Goal: Information Seeking & Learning: Learn about a topic

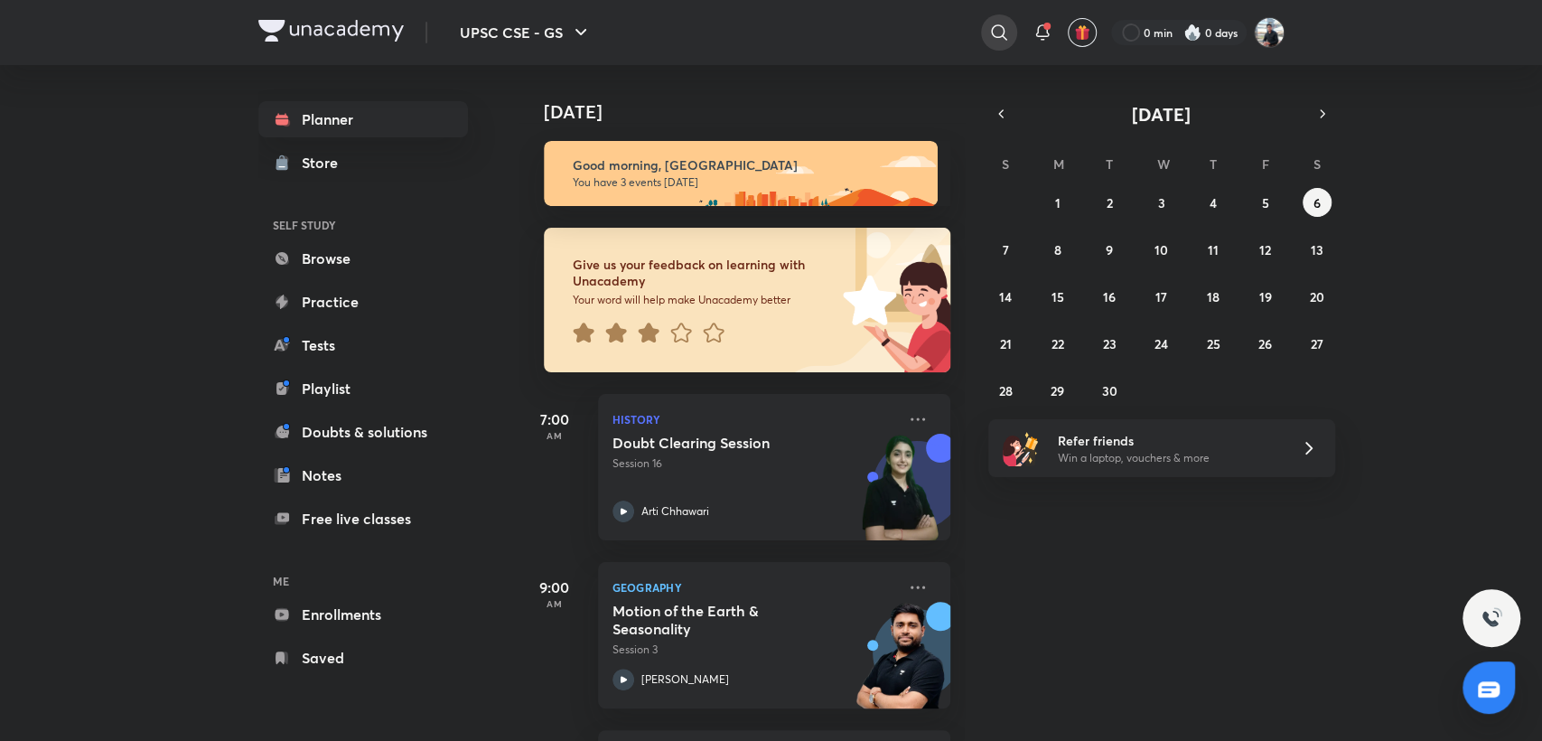
click at [993, 35] on icon at bounding box center [999, 33] width 22 height 22
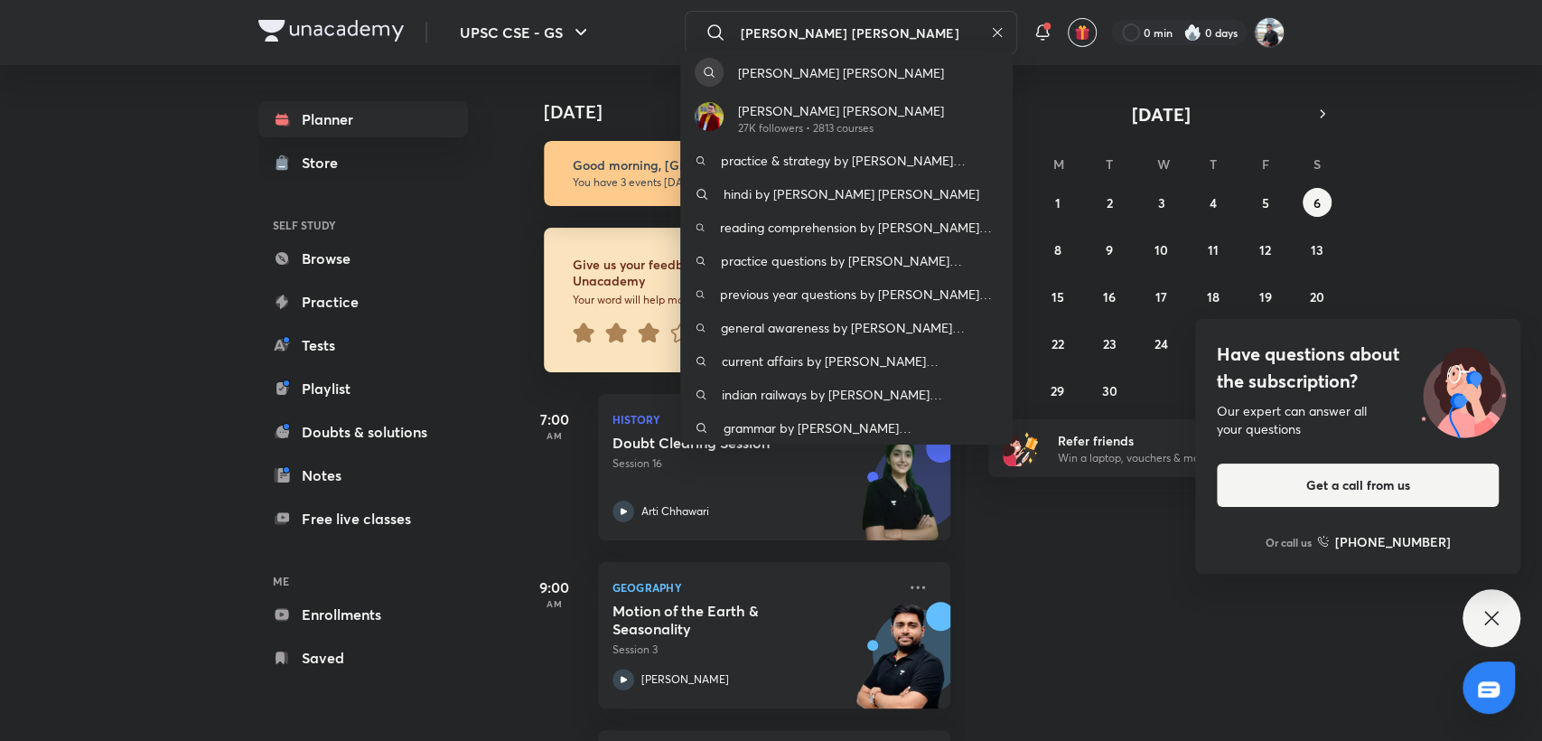
type input "[PERSON_NAME] [PERSON_NAME]"
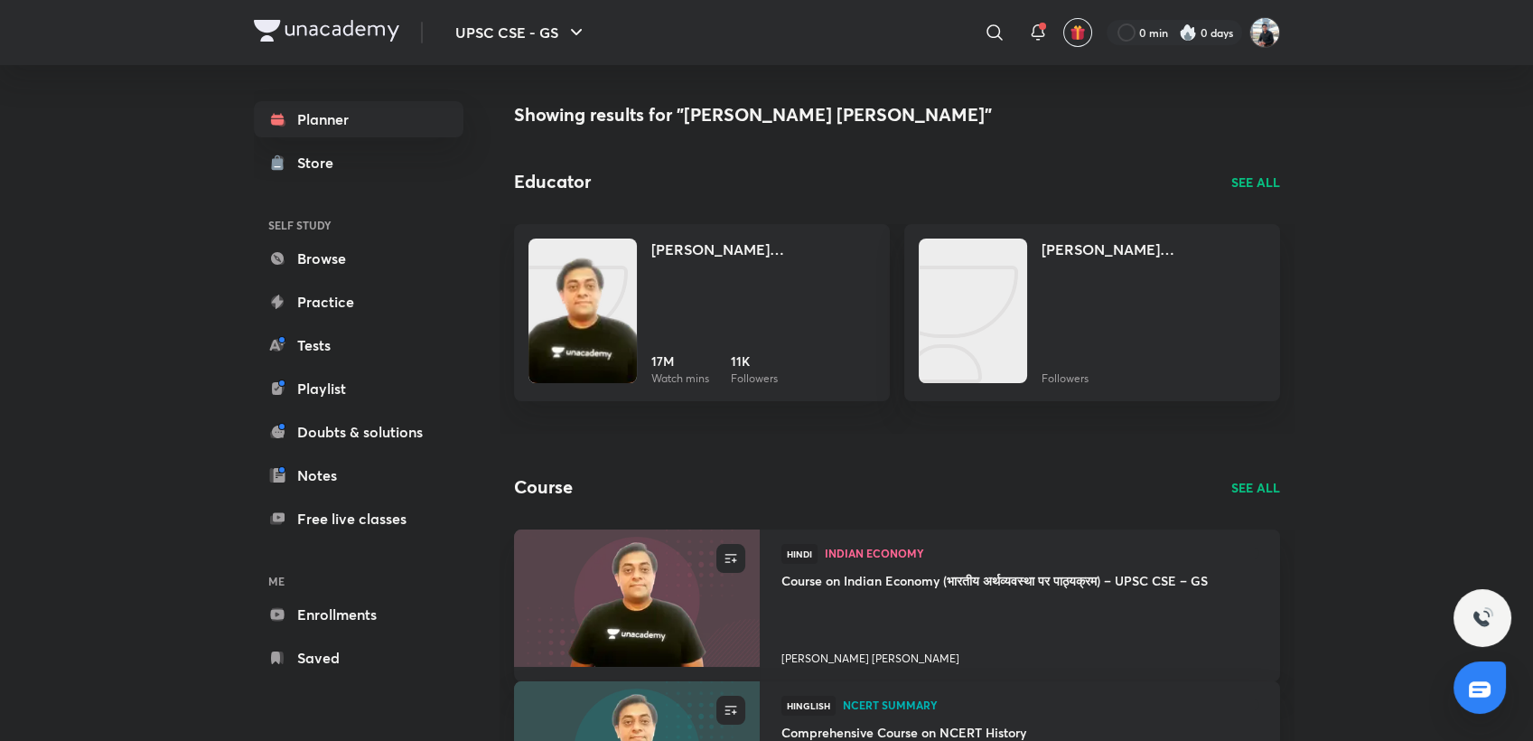
scroll to position [100, 0]
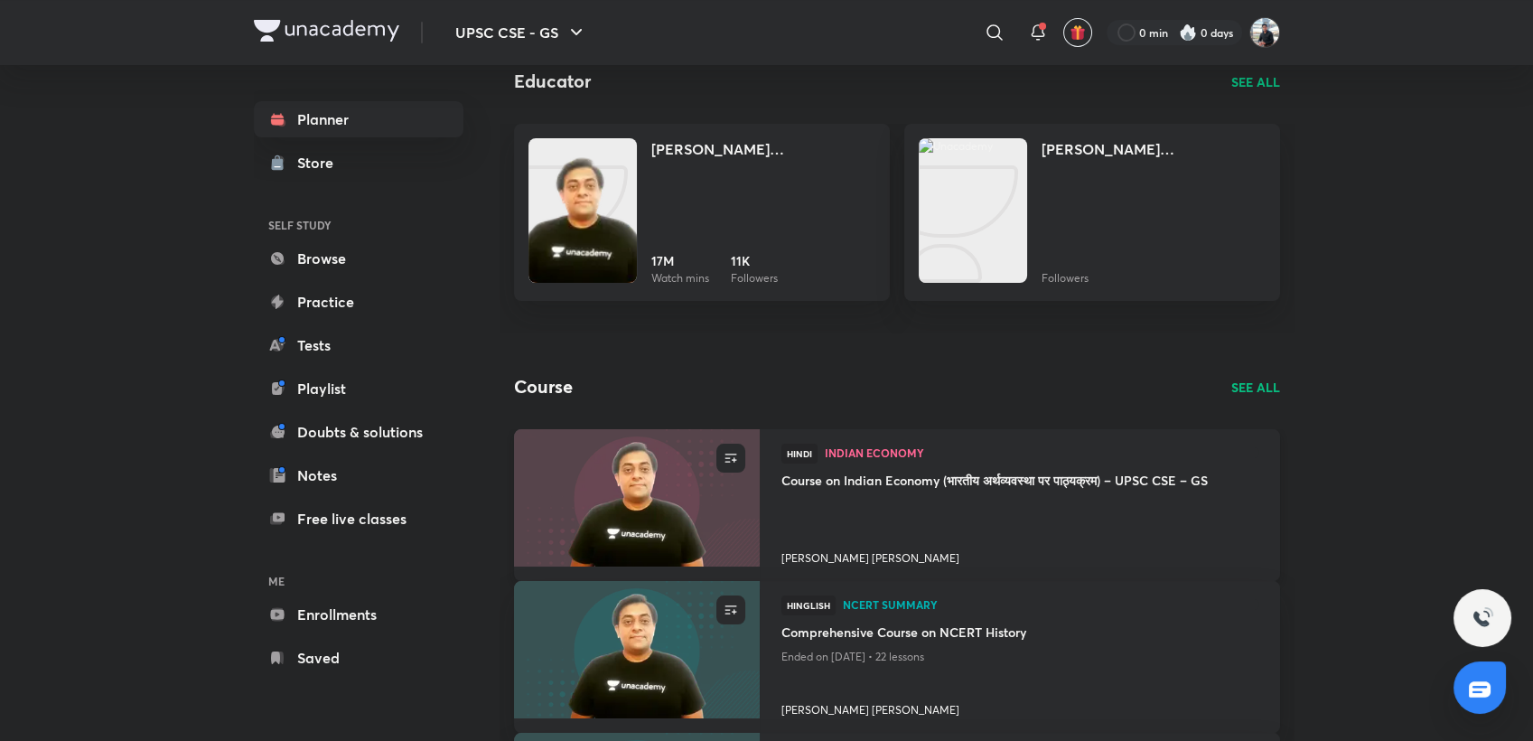
click at [847, 559] on h4 "[PERSON_NAME] [PERSON_NAME]" at bounding box center [1019, 554] width 477 height 23
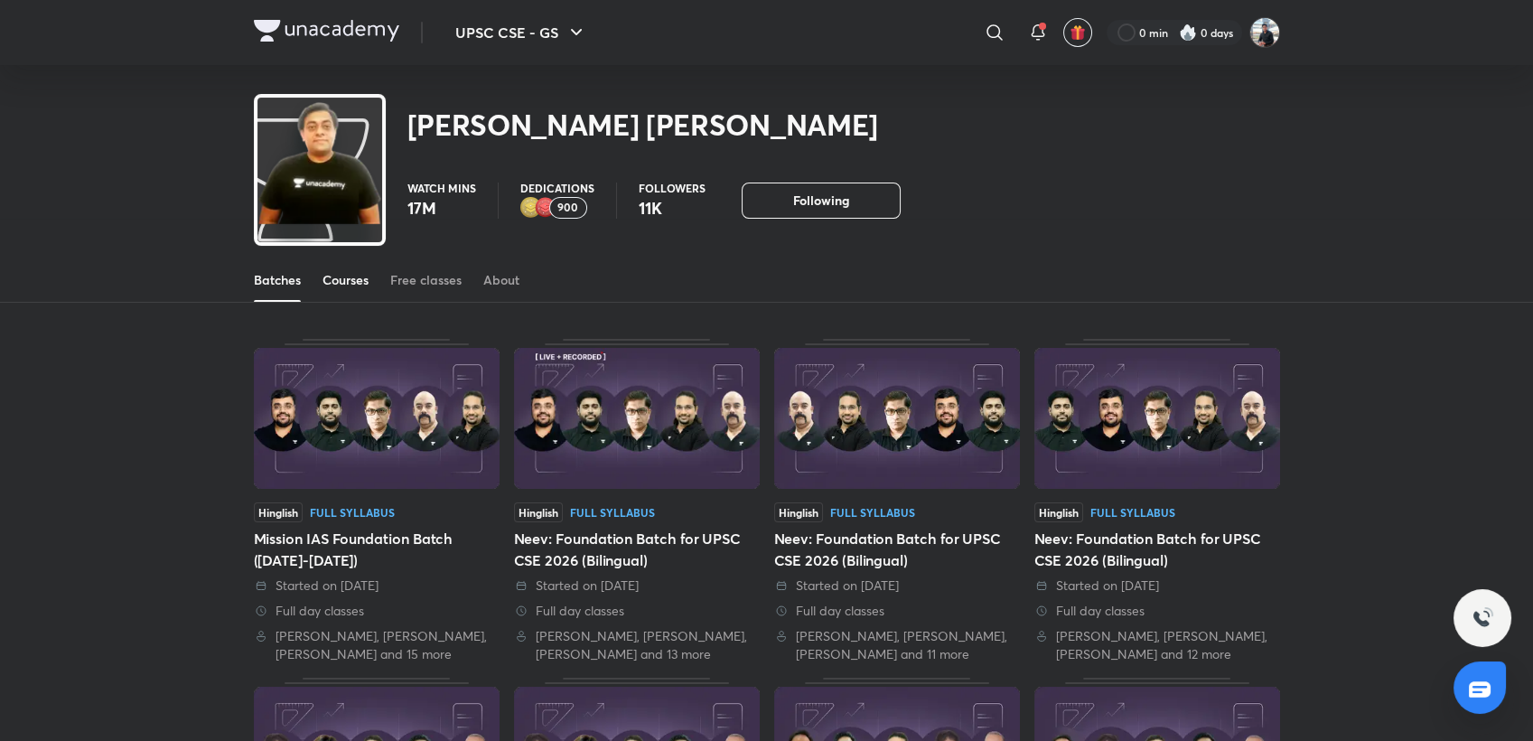
click at [357, 276] on div "Courses" at bounding box center [346, 280] width 46 height 18
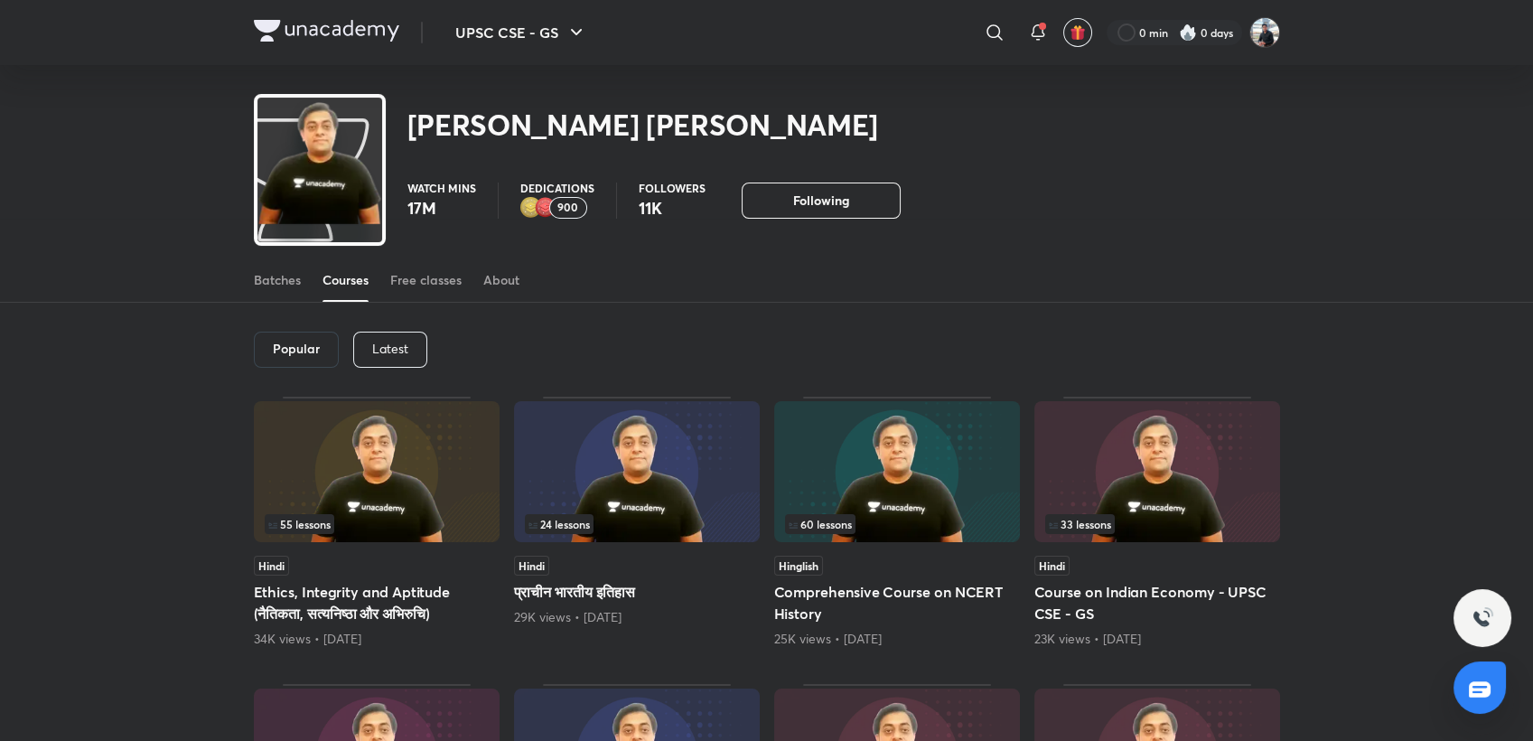
click at [396, 472] on img at bounding box center [377, 471] width 246 height 141
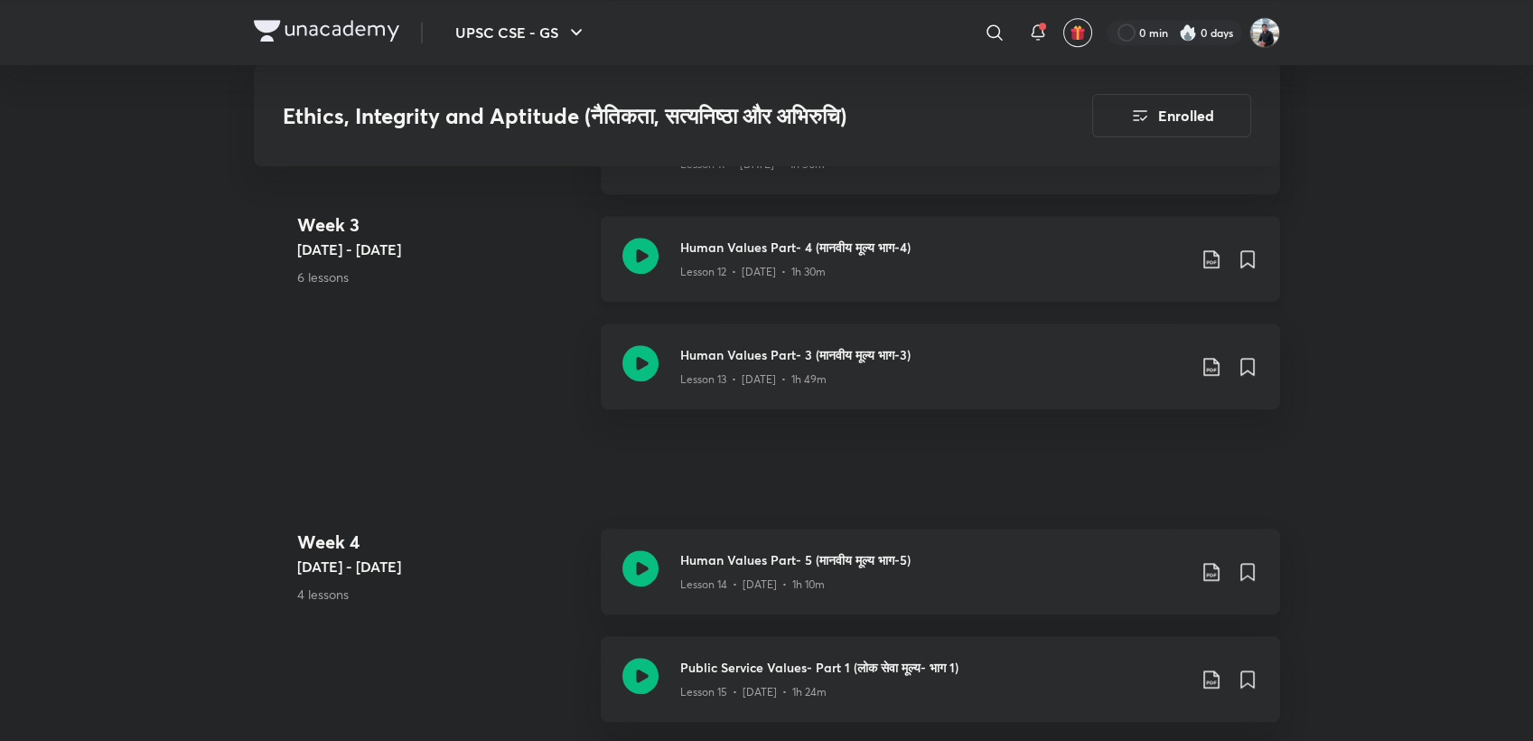
scroll to position [2609, 0]
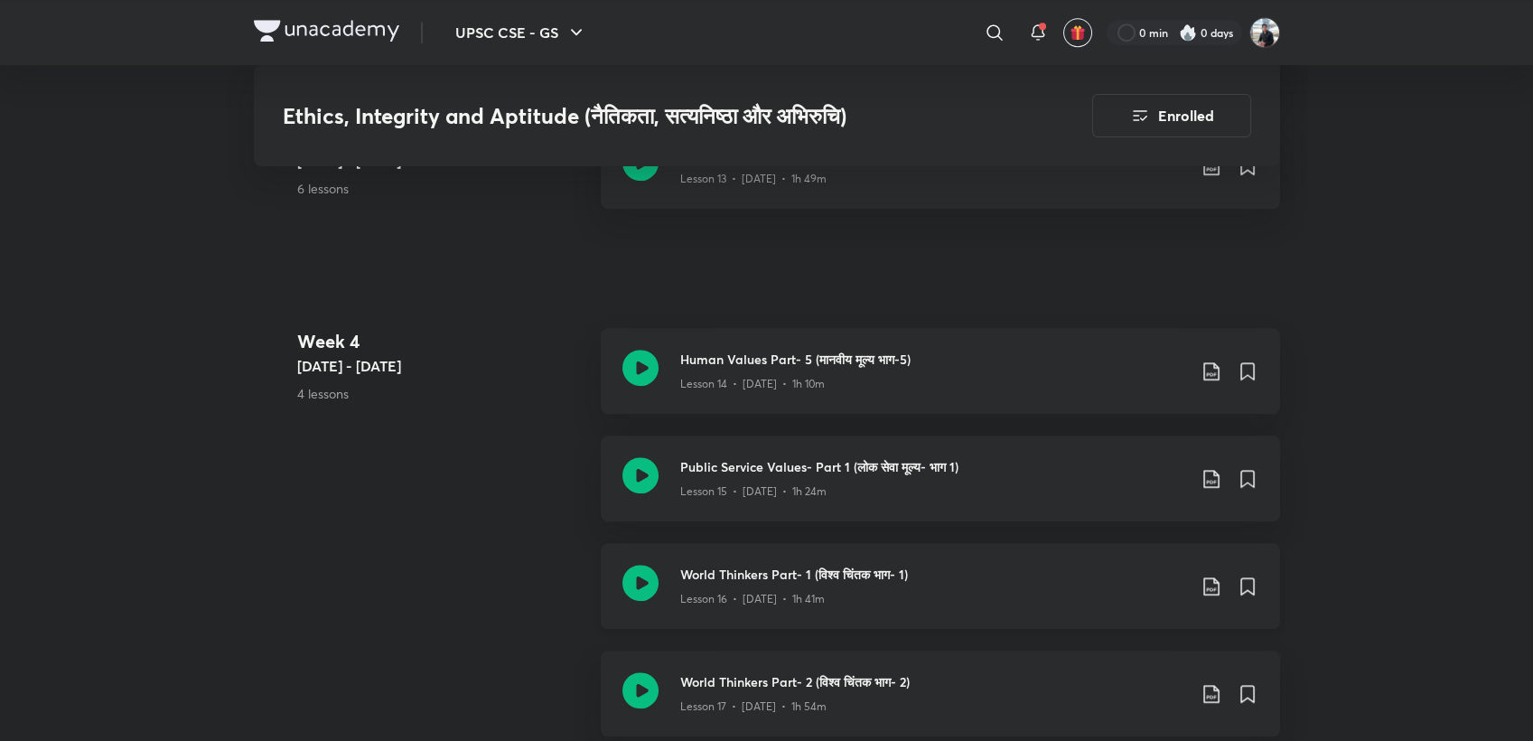
click at [645, 577] on icon at bounding box center [640, 583] width 36 height 36
